Goal: Information Seeking & Learning: Learn about a topic

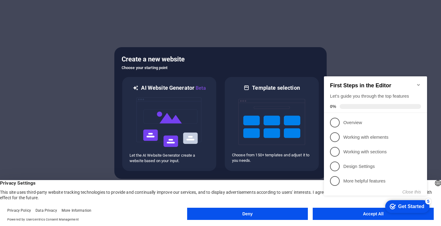
click div "checkmark Get Started 5 First Steps in the Editor Let's guide you through the t…"
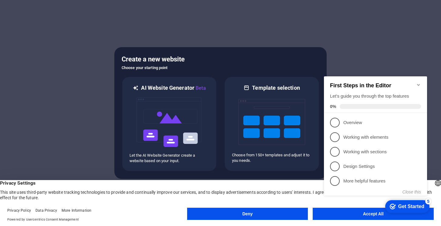
click div "checkmark Get Started 5 First Steps in the Editor Let's guide you through the t…"
click at [430, 201] on div "5" at bounding box center [429, 201] width 6 height 6
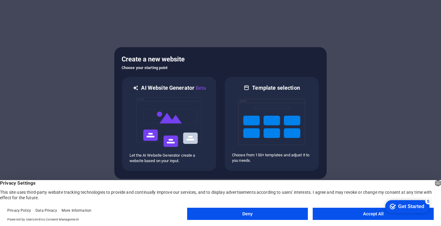
click at [379, 216] on button "Accept All" at bounding box center [373, 213] width 121 height 12
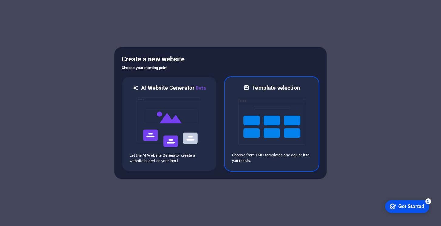
click at [271, 130] on img at bounding box center [272, 121] width 67 height 61
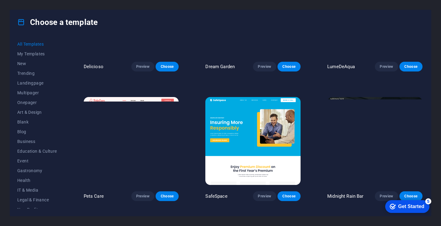
scroll to position [982, 0]
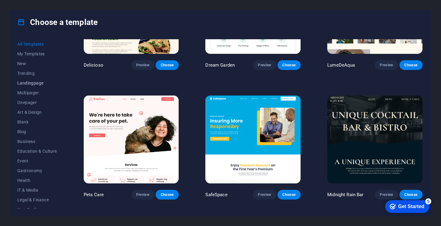
click at [30, 82] on span "Landingpage" at bounding box center [37, 82] width 40 height 5
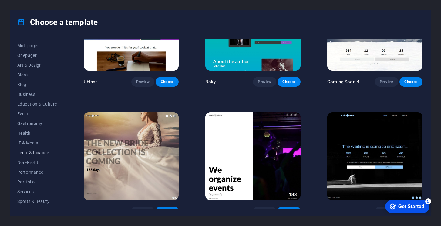
scroll to position [74, 0]
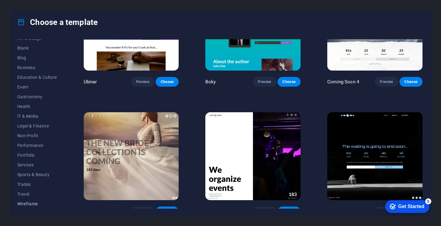
click at [26, 202] on span "Wireframe" at bounding box center [37, 203] width 40 height 5
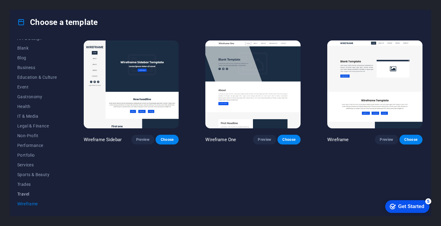
click at [25, 194] on span "Travel" at bounding box center [37, 193] width 40 height 5
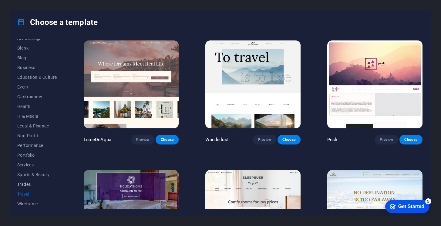
click at [24, 184] on span "Trades" at bounding box center [37, 184] width 40 height 5
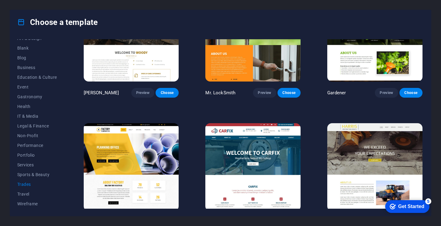
scroll to position [192, 0]
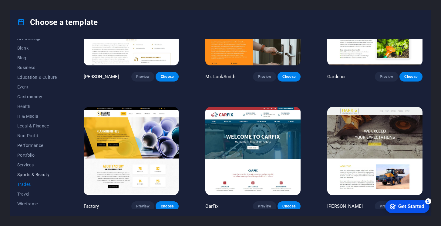
click at [26, 174] on span "Sports & Beauty" at bounding box center [37, 174] width 40 height 5
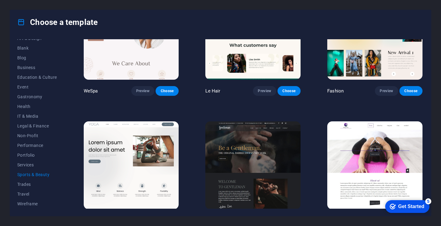
scroll to position [0, 0]
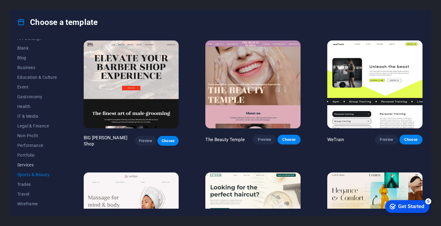
click at [25, 165] on span "Services" at bounding box center [37, 164] width 40 height 5
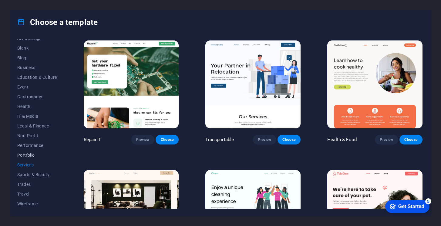
click at [27, 155] on span "Portfolio" at bounding box center [37, 154] width 40 height 5
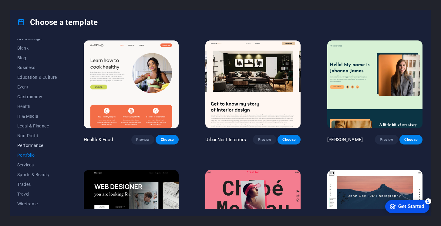
click at [27, 145] on span "Performance" at bounding box center [37, 145] width 40 height 5
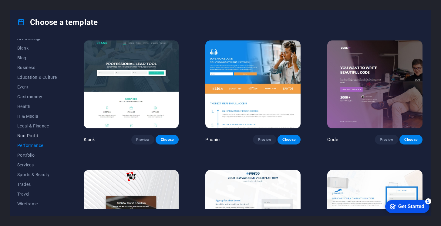
click at [28, 135] on span "Non-Profit" at bounding box center [37, 135] width 40 height 5
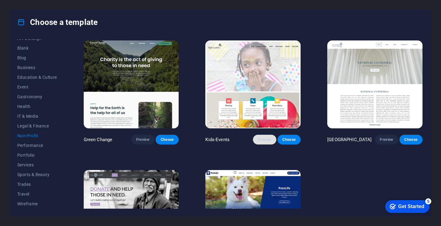
click at [268, 138] on span "Preview" at bounding box center [264, 139] width 13 height 5
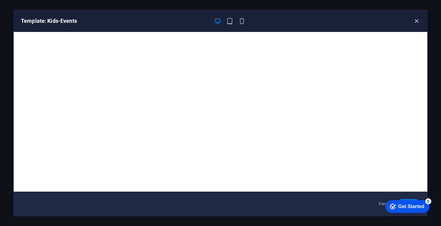
click at [418, 20] on icon "button" at bounding box center [416, 21] width 7 height 7
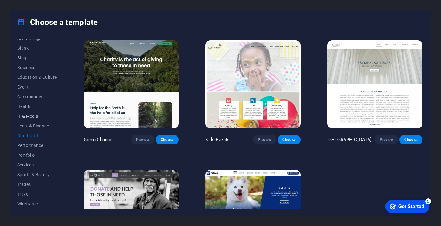
click at [30, 116] on span "IT & Media" at bounding box center [37, 116] width 40 height 5
